Goal: Task Accomplishment & Management: Manage account settings

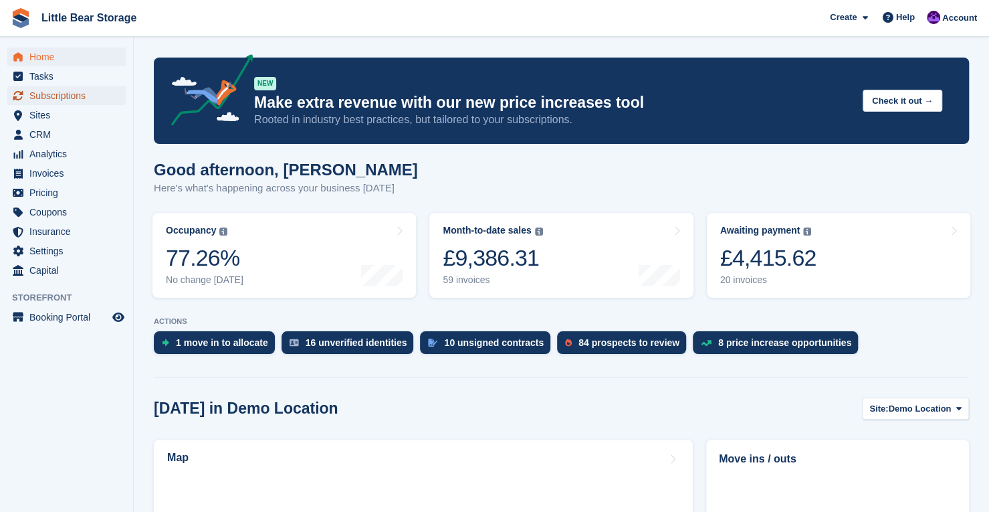
click at [40, 93] on span "Subscriptions" at bounding box center [69, 95] width 80 height 19
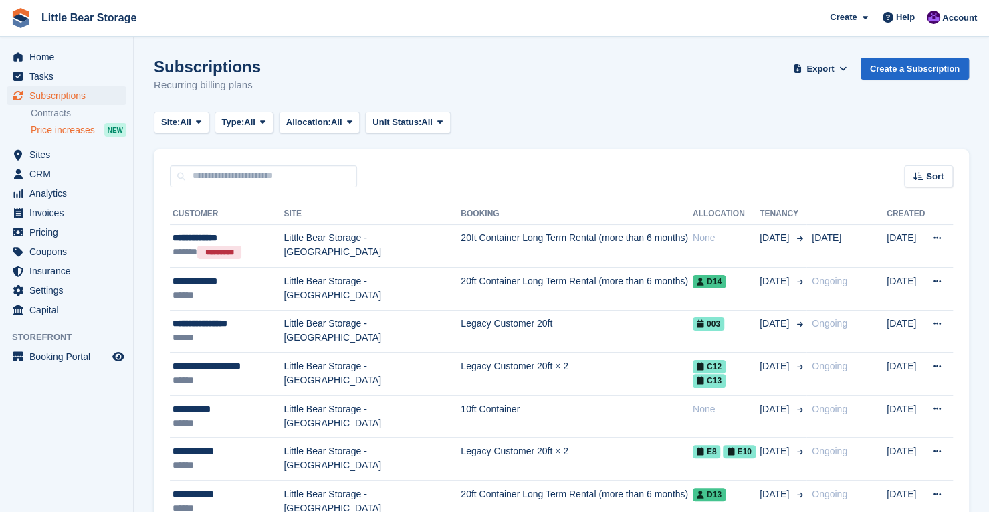
click at [90, 132] on span "Price increases" at bounding box center [63, 130] width 64 height 13
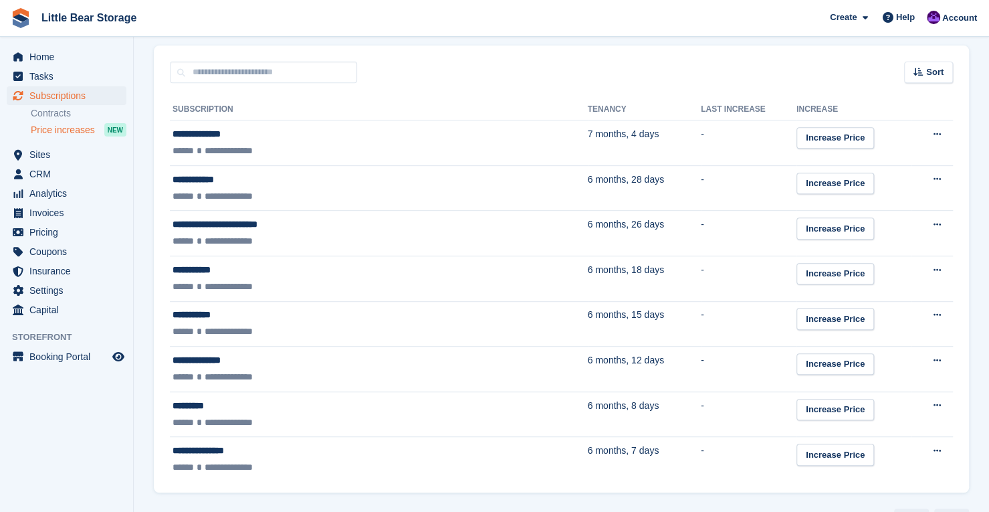
scroll to position [337, 0]
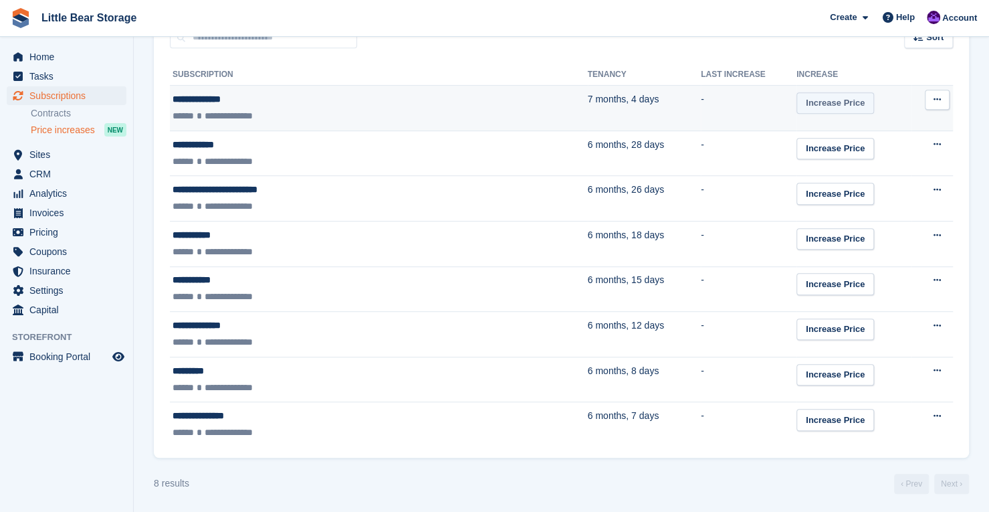
click at [797, 106] on link "Increase Price" at bounding box center [836, 103] width 78 height 22
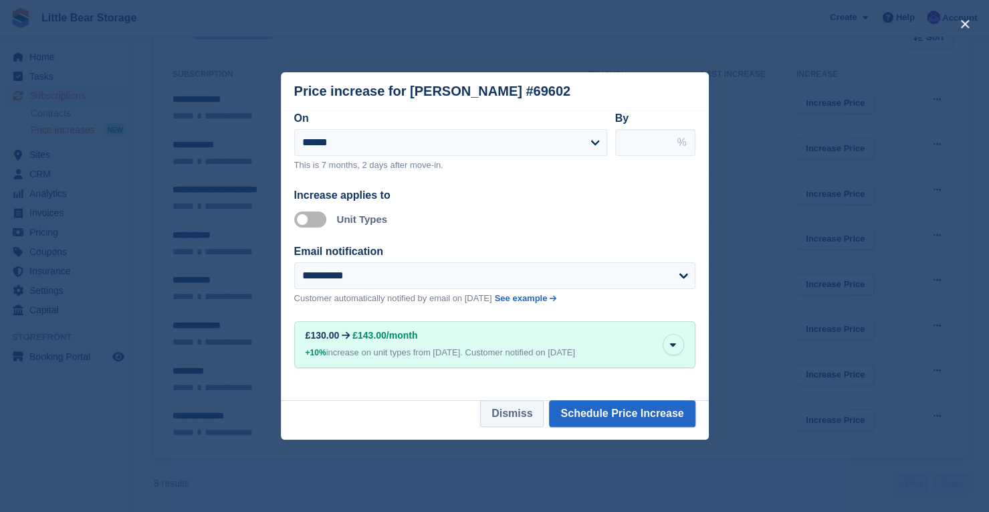
click at [540, 416] on button "Dismiss" at bounding box center [512, 413] width 64 height 27
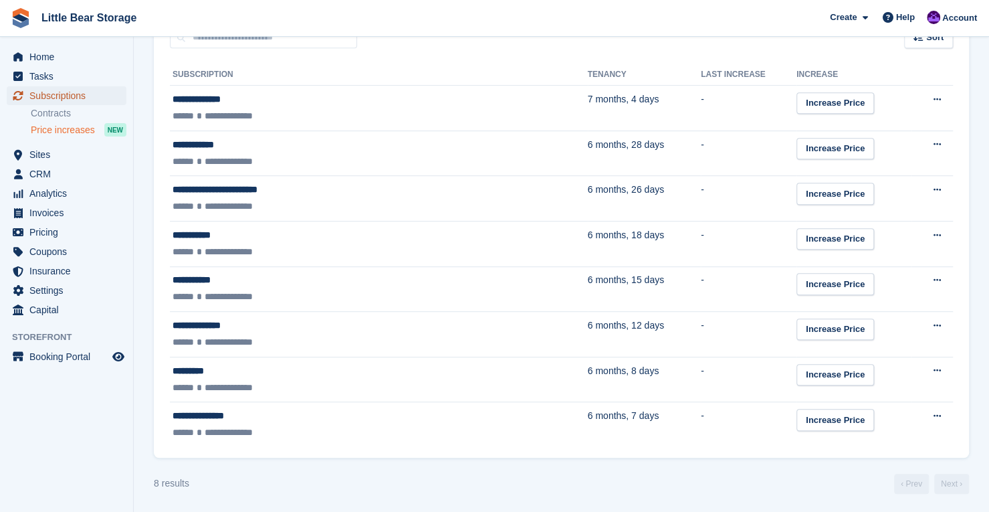
click at [66, 92] on span "Subscriptions" at bounding box center [69, 95] width 80 height 19
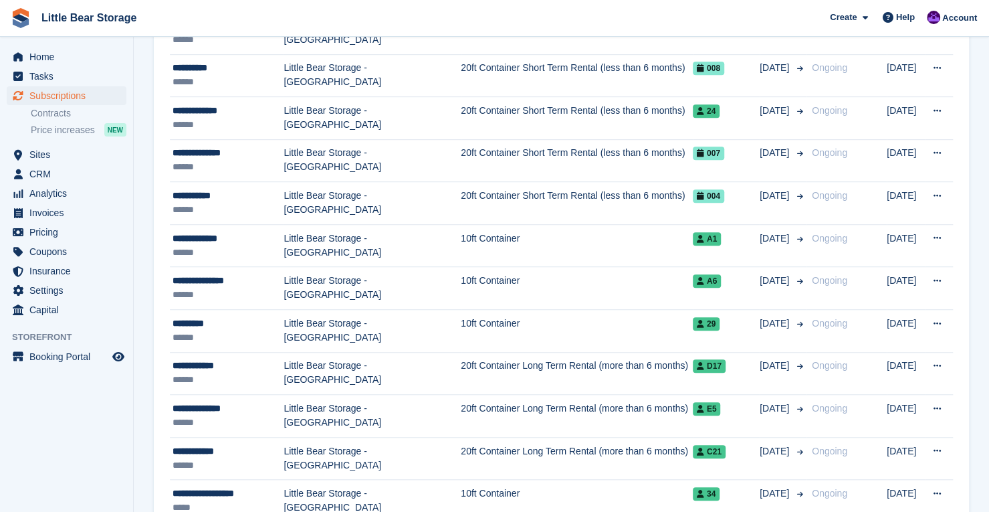
scroll to position [470, 0]
